Goal: Transaction & Acquisition: Purchase product/service

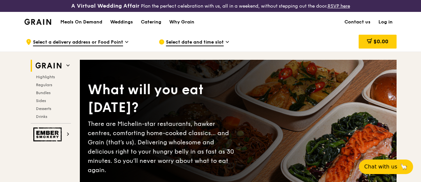
click at [60, 69] on img at bounding box center [48, 66] width 30 height 12
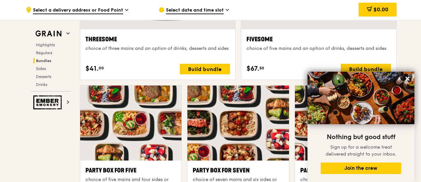
scroll to position [1228, 0]
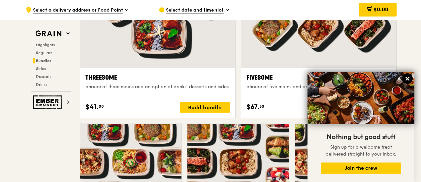
click at [411, 80] on icon at bounding box center [408, 79] width 6 height 6
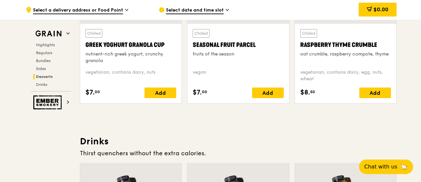
scroll to position [2384, 0]
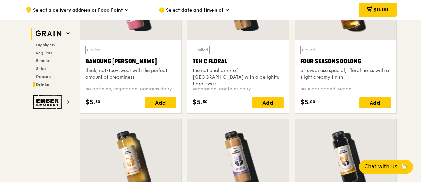
click at [56, 34] on img at bounding box center [48, 34] width 30 height 12
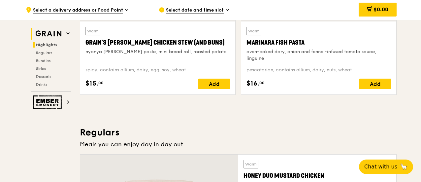
scroll to position [204, 0]
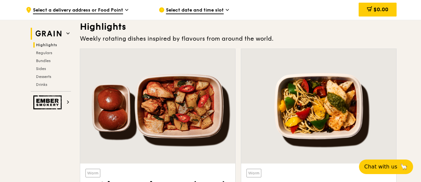
click at [68, 35] on icon at bounding box center [67, 33] width 3 height 3
click at [67, 32] on icon at bounding box center [67, 33] width 3 height 3
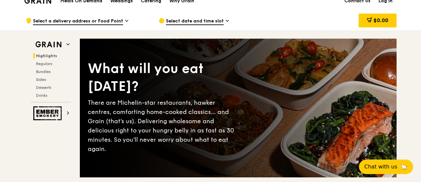
scroll to position [0, 0]
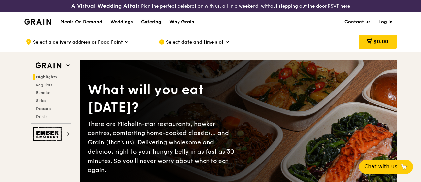
click at [151, 26] on div "Catering" at bounding box center [151, 22] width 20 height 20
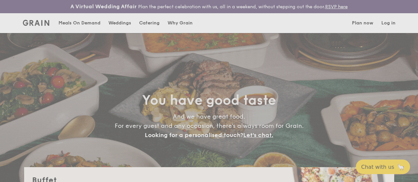
select select
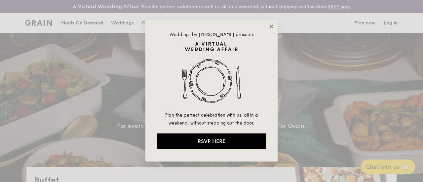
click at [272, 23] on icon at bounding box center [271, 26] width 6 height 6
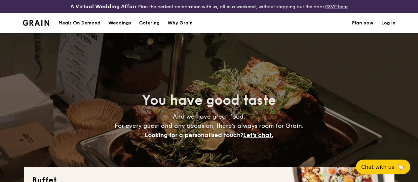
click at [64, 28] on div "Meals On Demand" at bounding box center [79, 23] width 42 height 20
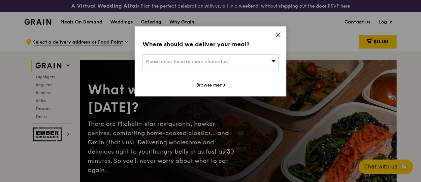
click at [276, 35] on icon at bounding box center [278, 35] width 6 height 6
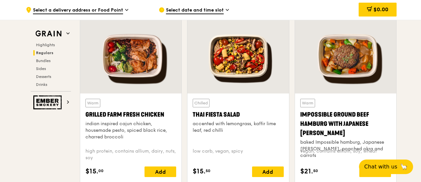
scroll to position [694, 0]
